Goal: Information Seeking & Learning: Learn about a topic

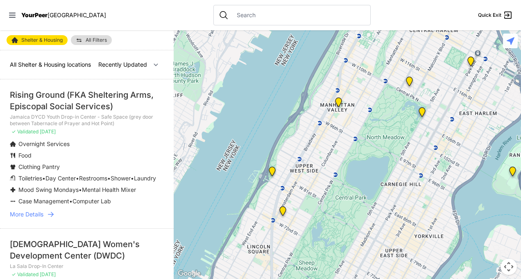
click at [409, 82] on img "820 MRT Residential Chemical Dependence Treatment Program" at bounding box center [409, 83] width 17 height 20
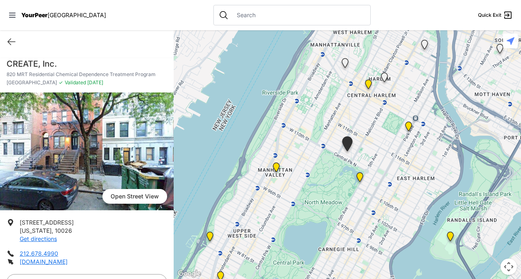
click at [147, 196] on link "Open Street View" at bounding box center [134, 196] width 65 height 15
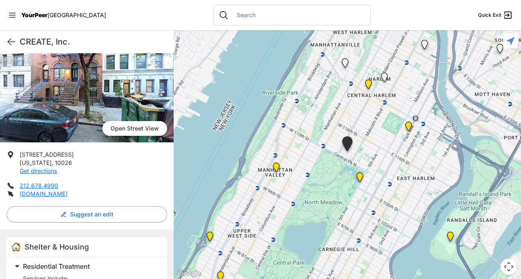
scroll to position [70, 0]
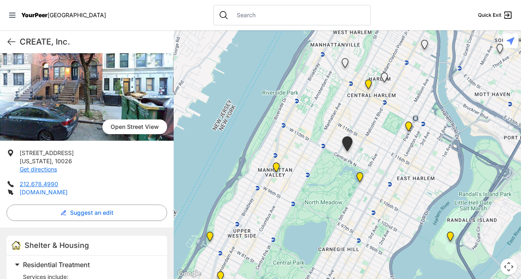
click at [61, 190] on link "[DOMAIN_NAME]" at bounding box center [44, 192] width 48 height 7
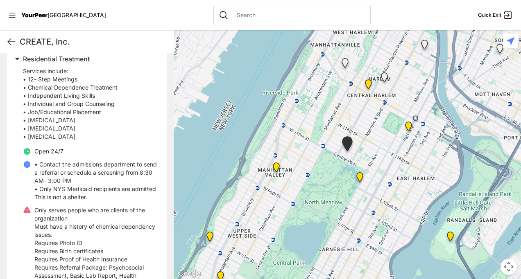
scroll to position [275, 0]
click at [9, 39] on icon at bounding box center [12, 42] width 10 height 10
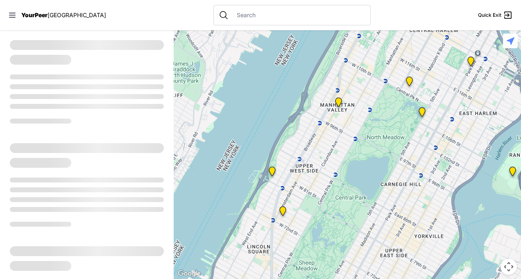
select select "recentlyUpdated"
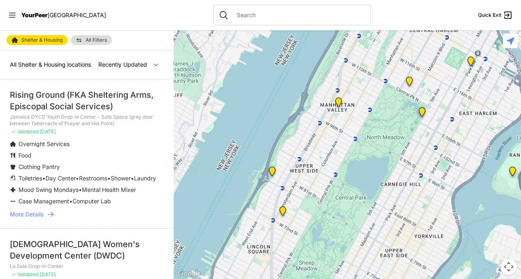
click at [99, 36] on link "All Filters" at bounding box center [91, 40] width 41 height 10
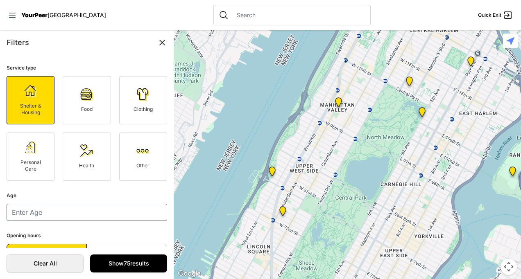
click at [137, 151] on img at bounding box center [142, 151] width 13 height 13
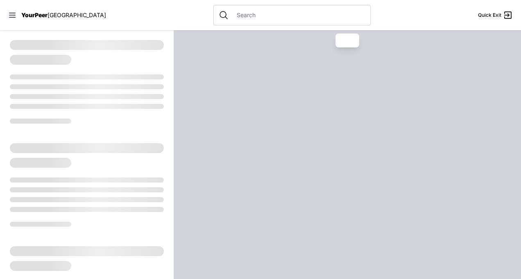
select select "recentlyUpdated"
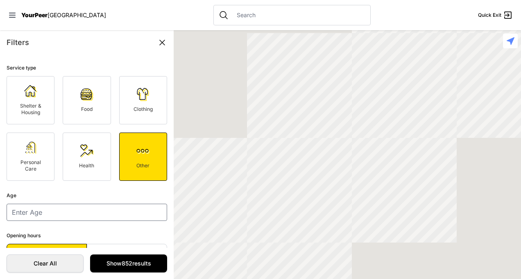
click at [30, 154] on link "Personal Care" at bounding box center [31, 157] width 48 height 48
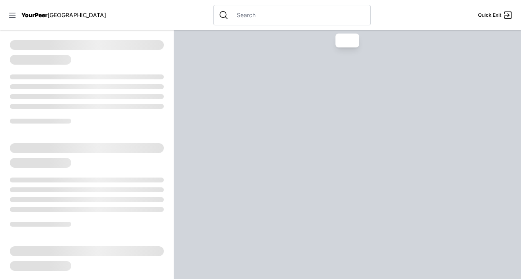
select select "recentlyUpdated"
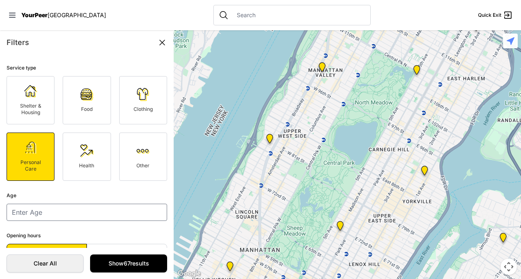
click at [30, 103] on span "Shelter & Housing" at bounding box center [30, 109] width 21 height 13
select select "recentlyUpdated"
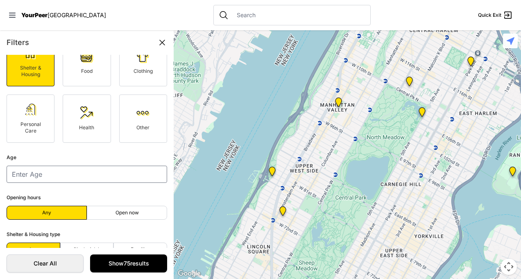
scroll to position [53, 0]
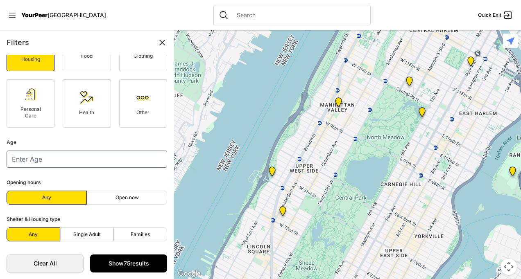
click at [104, 233] on label "Single Adult" at bounding box center [87, 235] width 54 height 14
click at [87, 235] on input "Single Adult" at bounding box center [87, 235] width 0 height 0
radio input "true"
select select "recentlyUpdated"
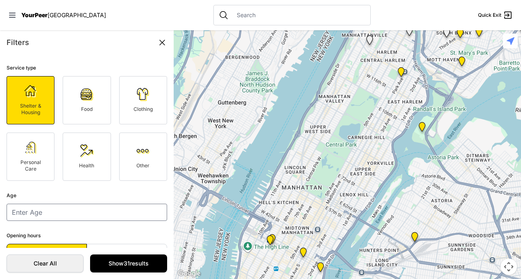
scroll to position [53, 0]
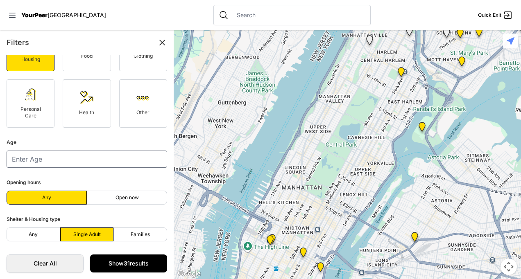
click at [136, 197] on span "Open now" at bounding box center [127, 198] width 23 height 7
click at [127, 198] on input "Open now" at bounding box center [127, 198] width 0 height 0
radio input "true"
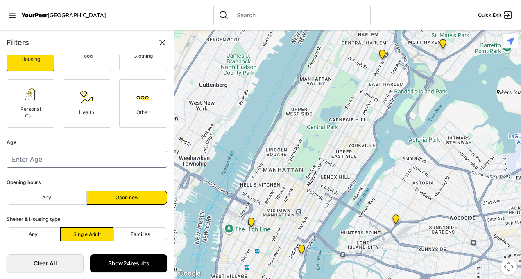
click at [136, 197] on span "Open now" at bounding box center [127, 198] width 23 height 7
click at [127, 198] on input "Open now" at bounding box center [127, 198] width 0 height 0
click at [147, 264] on link "Show 24 results" at bounding box center [128, 264] width 77 height 18
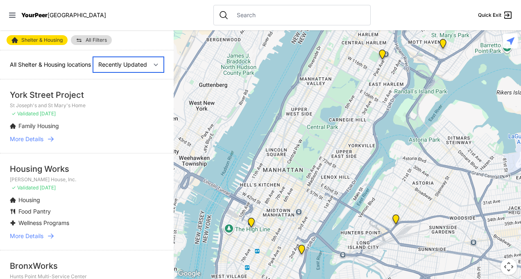
click at [152, 69] on select "Nearby Recently Updated Most Services" at bounding box center [128, 65] width 71 height 16
click at [93, 57] on select "Nearby Recently Updated Most Services" at bounding box center [128, 65] width 71 height 16
click at [251, 216] on img "ServiceLine" at bounding box center [251, 225] width 17 height 20
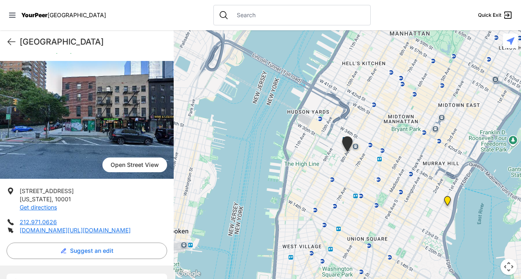
scroll to position [13, 0]
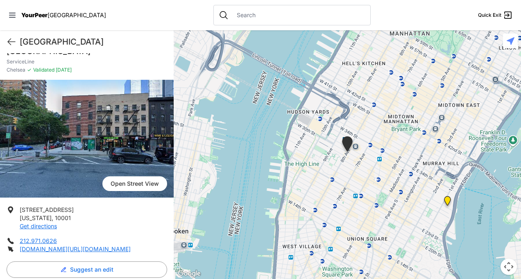
click at [447, 200] on img "30th Street Intake Center for Men" at bounding box center [447, 203] width 17 height 20
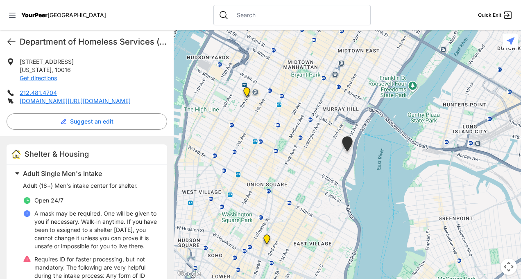
scroll to position [160, 0]
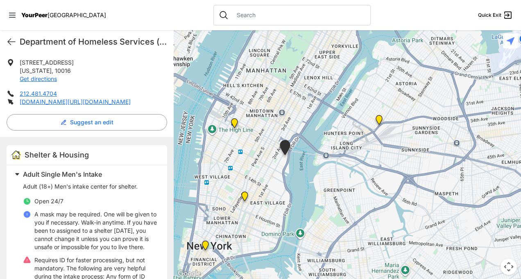
click at [246, 197] on img "Third Street Men's Shelter and Clinic" at bounding box center [244, 198] width 17 height 20
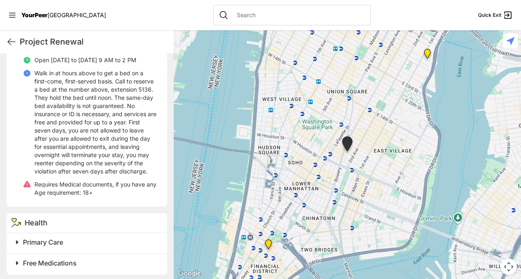
scroll to position [345, 0]
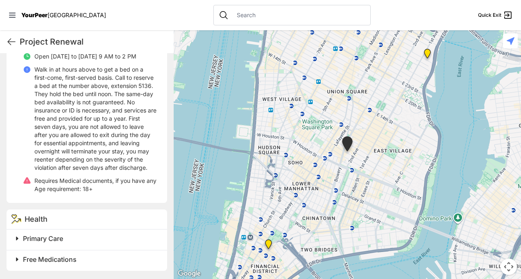
click at [270, 243] on img "Main Office" at bounding box center [268, 246] width 17 height 20
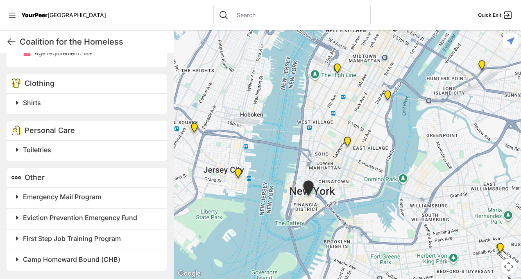
scroll to position [391, 0]
click at [95, 219] on span "Eviction Prevention Emergency Fund" at bounding box center [80, 218] width 114 height 8
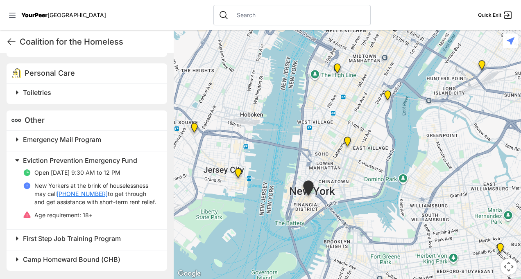
scroll to position [447, 0]
click at [77, 241] on span "First Step Job Training Program" at bounding box center [72, 239] width 98 height 8
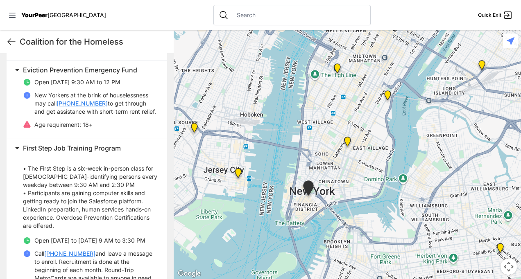
scroll to position [602, 0]
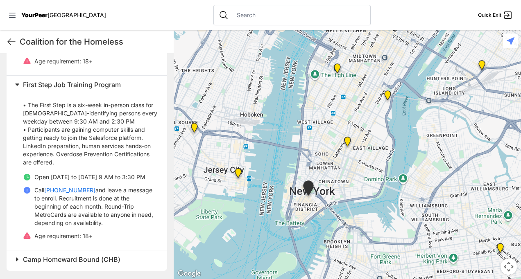
click at [88, 258] on span "Camp Homeward Bound (CHB)" at bounding box center [71, 260] width 97 height 8
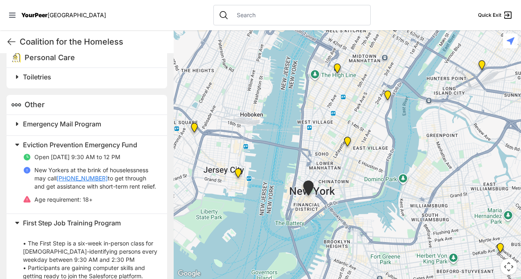
scroll to position [392, 0]
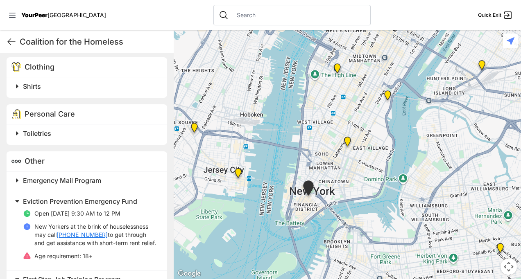
click at [42, 138] on h2 "Toiletries" at bounding box center [90, 134] width 134 height 10
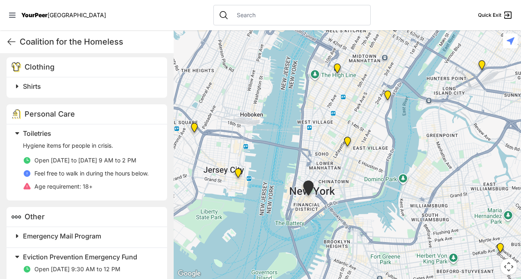
click at [43, 91] on h2 "Shirts" at bounding box center [90, 87] width 134 height 10
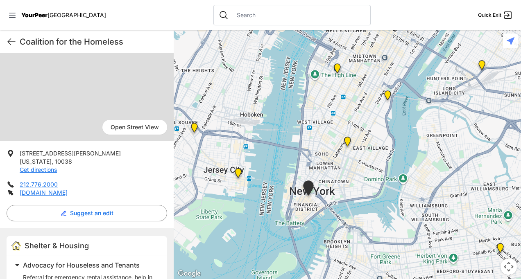
scroll to position [31, 0]
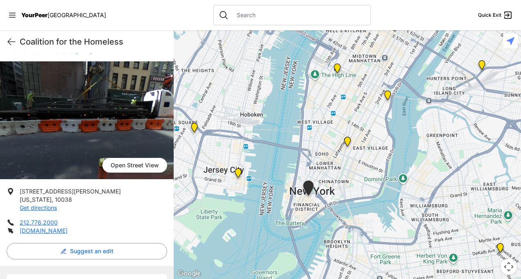
click at [55, 131] on img at bounding box center [87, 120] width 174 height 118
click at [131, 79] on img at bounding box center [87, 120] width 174 height 118
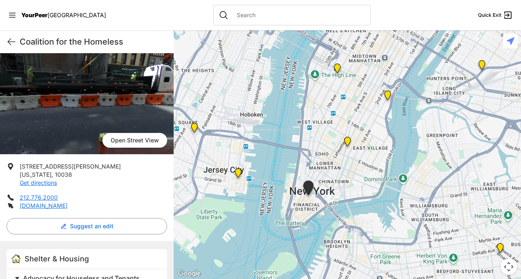
scroll to position [0, 0]
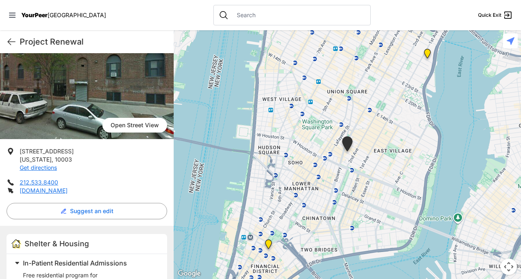
scroll to position [72, 0]
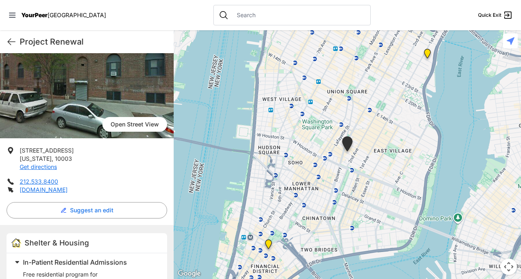
click at [266, 247] on img "Main Office" at bounding box center [268, 246] width 17 height 20
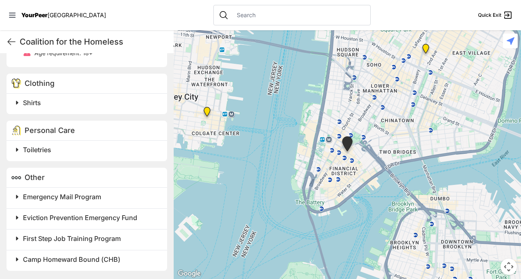
scroll to position [391, 0]
click at [133, 156] on div "Toiletries" at bounding box center [87, 151] width 161 height 20
click at [129, 97] on div "Shirts" at bounding box center [87, 104] width 161 height 20
click at [129, 150] on h2 "Toiletries" at bounding box center [90, 150] width 134 height 10
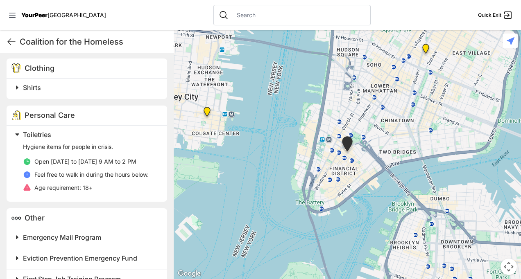
click at [129, 93] on h2 "Shirts" at bounding box center [90, 88] width 134 height 10
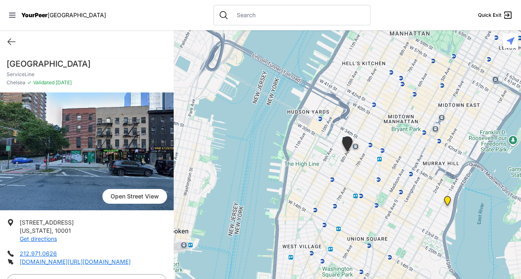
select select "recentlyUpdated"
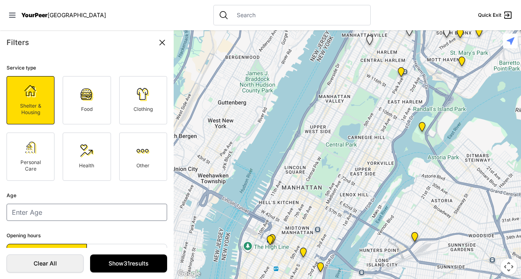
select select "recentlyUpdated"
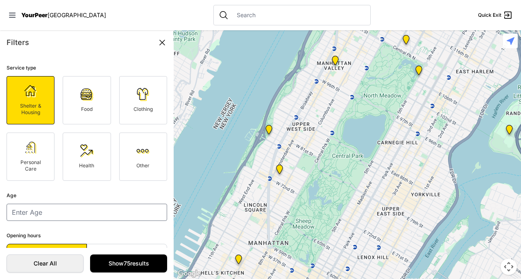
select select "recentlyUpdated"
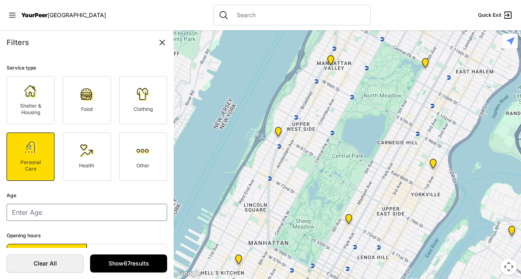
click at [86, 87] on link "Food" at bounding box center [87, 100] width 48 height 48
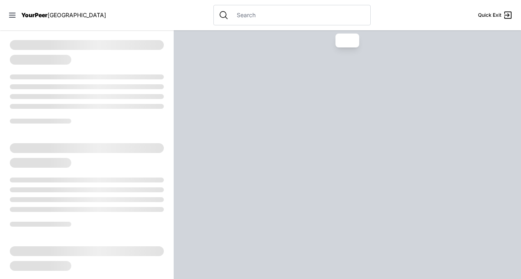
select select "recentlyUpdated"
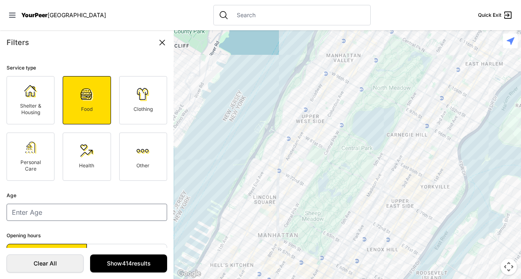
scroll to position [53, 0]
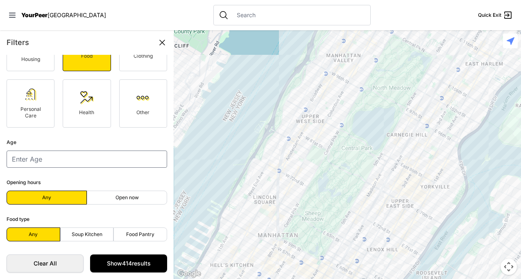
click at [143, 202] on label "Open now" at bounding box center [127, 198] width 80 height 14
click at [127, 198] on input "Open now" at bounding box center [127, 198] width 0 height 0
radio input "true"
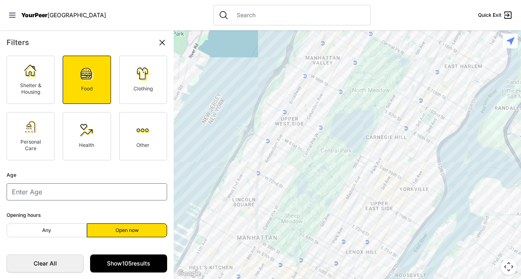
scroll to position [15, 0]
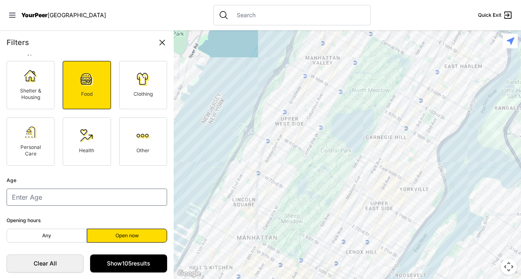
click at [41, 127] on link "Personal Care" at bounding box center [31, 142] width 48 height 48
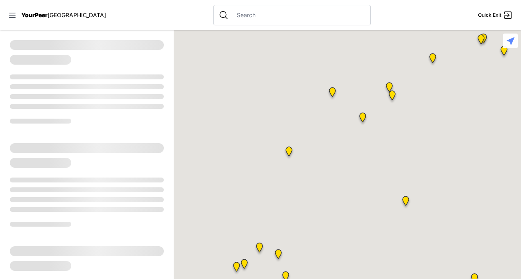
select select "recentlyUpdated"
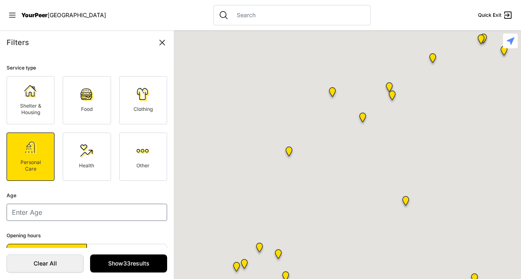
radio input "false"
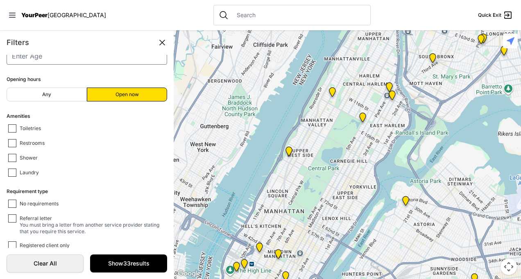
scroll to position [177, 0]
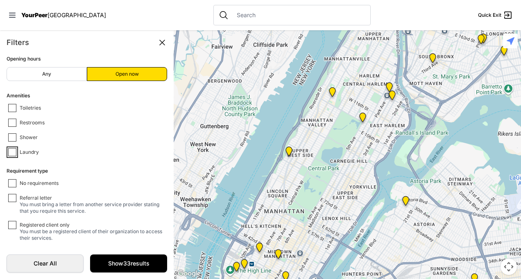
click at [16, 152] on input "Laundry" at bounding box center [12, 152] width 8 height 8
checkbox input "false"
select select "recentlyUpdated"
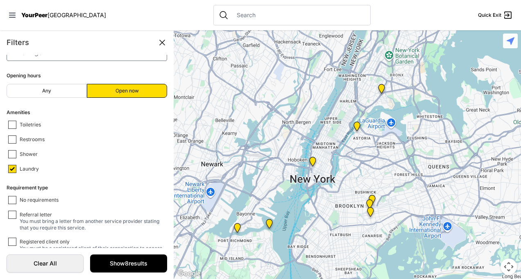
scroll to position [177, 0]
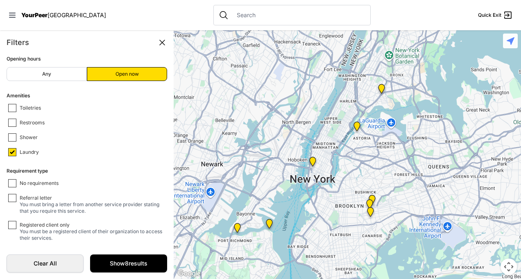
click at [16, 179] on label "No requirements" at bounding box center [88, 183] width 161 height 8
click at [16, 179] on input "No requirements" at bounding box center [12, 183] width 8 height 8
checkbox input "true"
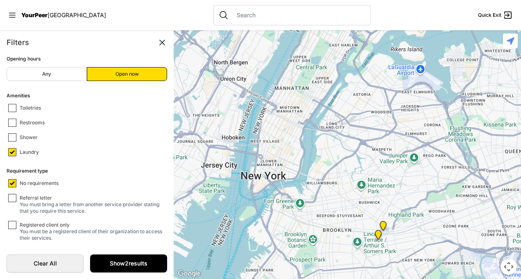
click at [133, 257] on link "Show 2 results" at bounding box center [128, 264] width 77 height 18
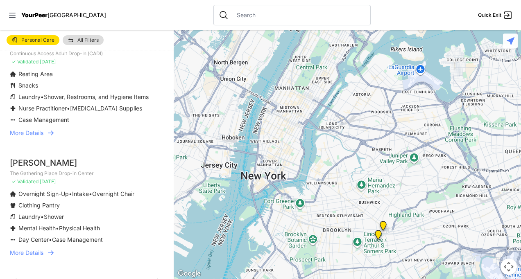
scroll to position [64, 0]
click at [44, 251] on link "More Details" at bounding box center [87, 253] width 154 height 8
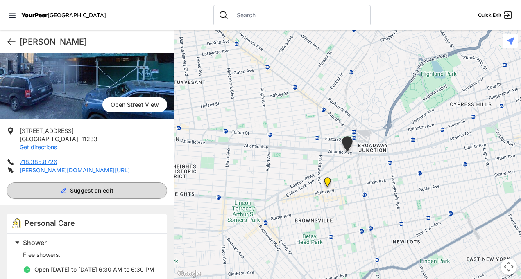
scroll to position [91, 0]
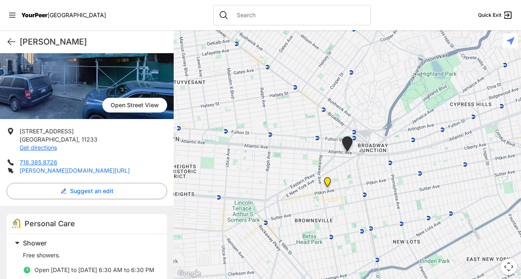
click at [43, 168] on link "[PERSON_NAME][DOMAIN_NAME][URL]" at bounding box center [75, 170] width 110 height 7
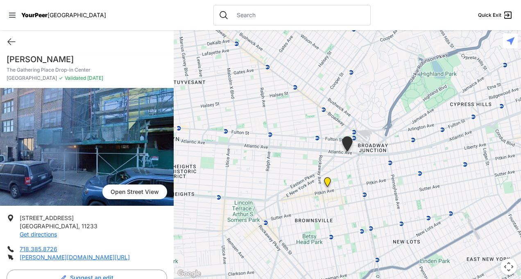
scroll to position [0, 0]
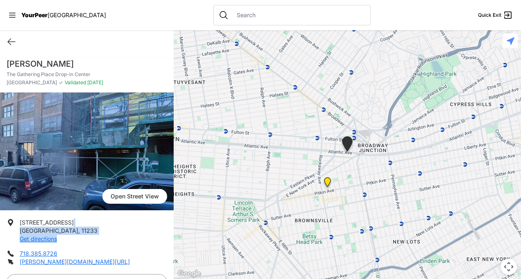
drag, startPoint x: 122, startPoint y: 216, endPoint x: 118, endPoint y: 243, distance: 26.9
click at [118, 243] on ul "[STREET_ADDRESS] Get directions 718.385.8726 [PERSON_NAME][DOMAIN_NAME][URL]" at bounding box center [87, 243] width 161 height 48
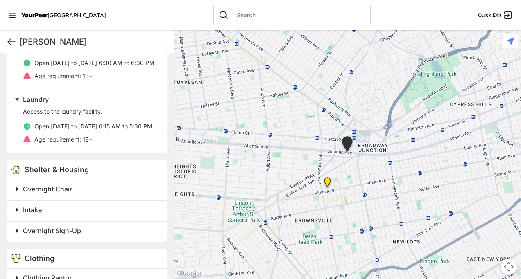
scroll to position [298, 0]
click at [27, 104] on span "Laundry" at bounding box center [36, 100] width 26 height 8
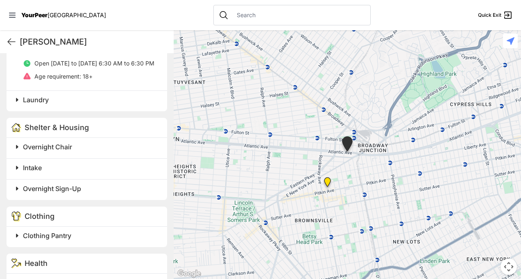
click at [27, 104] on span "Laundry" at bounding box center [36, 100] width 26 height 8
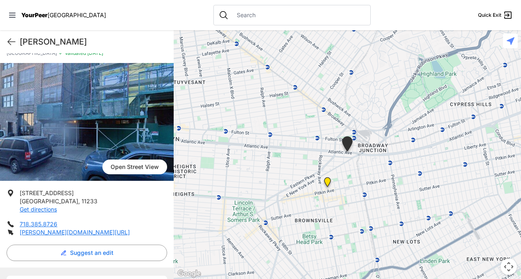
scroll to position [29, 0]
click at [64, 138] on img at bounding box center [87, 122] width 174 height 118
click at [142, 163] on link "Open Street View" at bounding box center [134, 167] width 65 height 15
click at [13, 43] on icon at bounding box center [12, 42] width 10 height 10
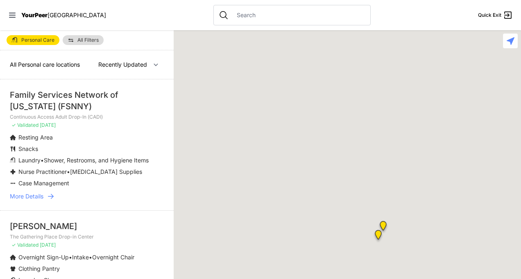
select select "recentlyUpdated"
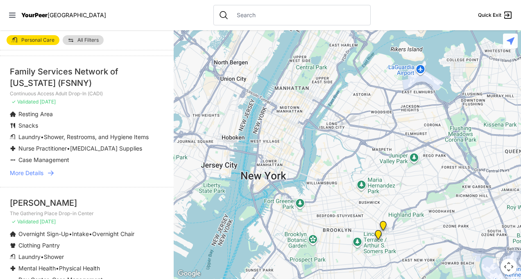
scroll to position [24, 0]
click at [42, 172] on span "More Details" at bounding box center [27, 173] width 34 height 8
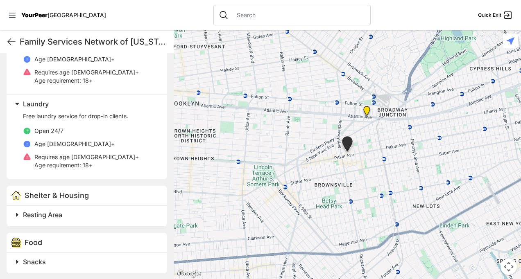
scroll to position [380, 0]
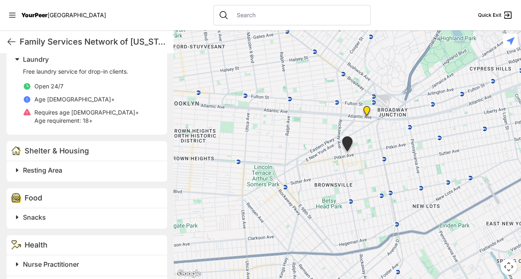
click at [42, 172] on span "Resting Area" at bounding box center [42, 170] width 39 height 8
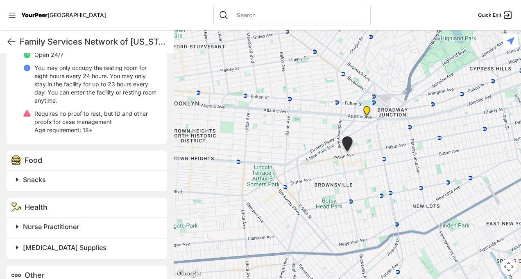
scroll to position [547, 0]
click at [39, 180] on span "Snacks" at bounding box center [34, 179] width 23 height 8
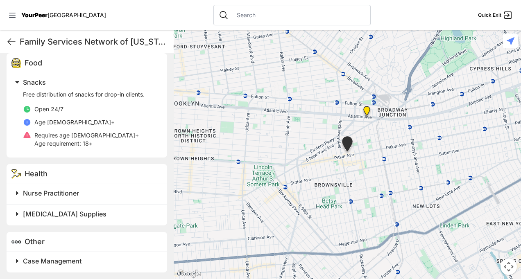
scroll to position [645, 0]
click at [35, 191] on span "Nurse Practitioner" at bounding box center [51, 193] width 56 height 8
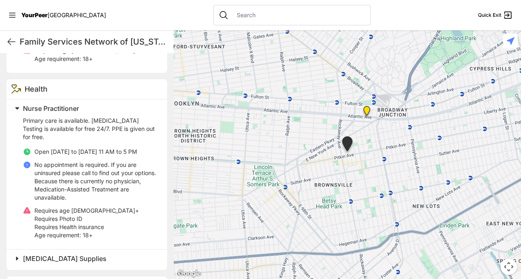
scroll to position [752, 0]
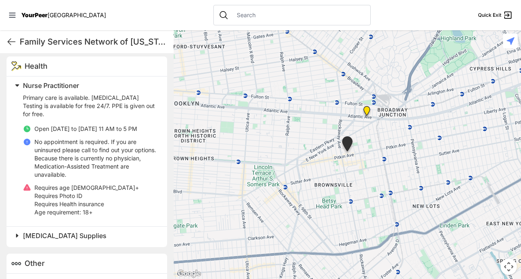
click at [29, 227] on div "[MEDICAL_DATA] Supplies" at bounding box center [87, 237] width 161 height 21
click at [29, 232] on span "[MEDICAL_DATA] Supplies" at bounding box center [65, 236] width 84 height 8
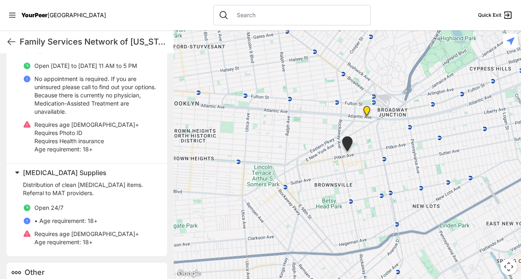
scroll to position [838, 0]
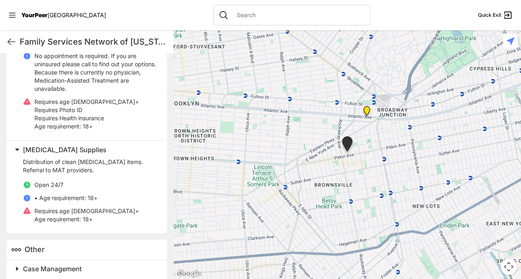
click at [46, 263] on span at bounding box center [119, 268] width 216 height 11
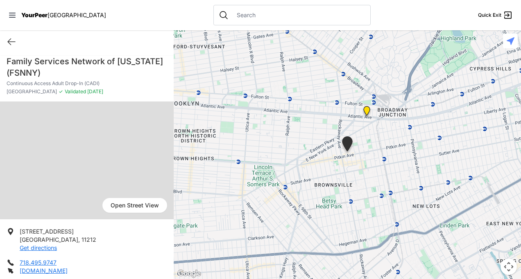
scroll to position [1, 0]
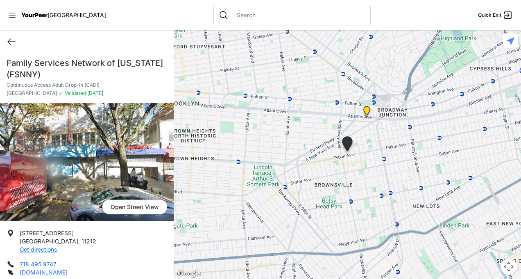
click at [124, 204] on link "Open Street View" at bounding box center [134, 207] width 65 height 15
